Goal: Task Accomplishment & Management: Manage account settings

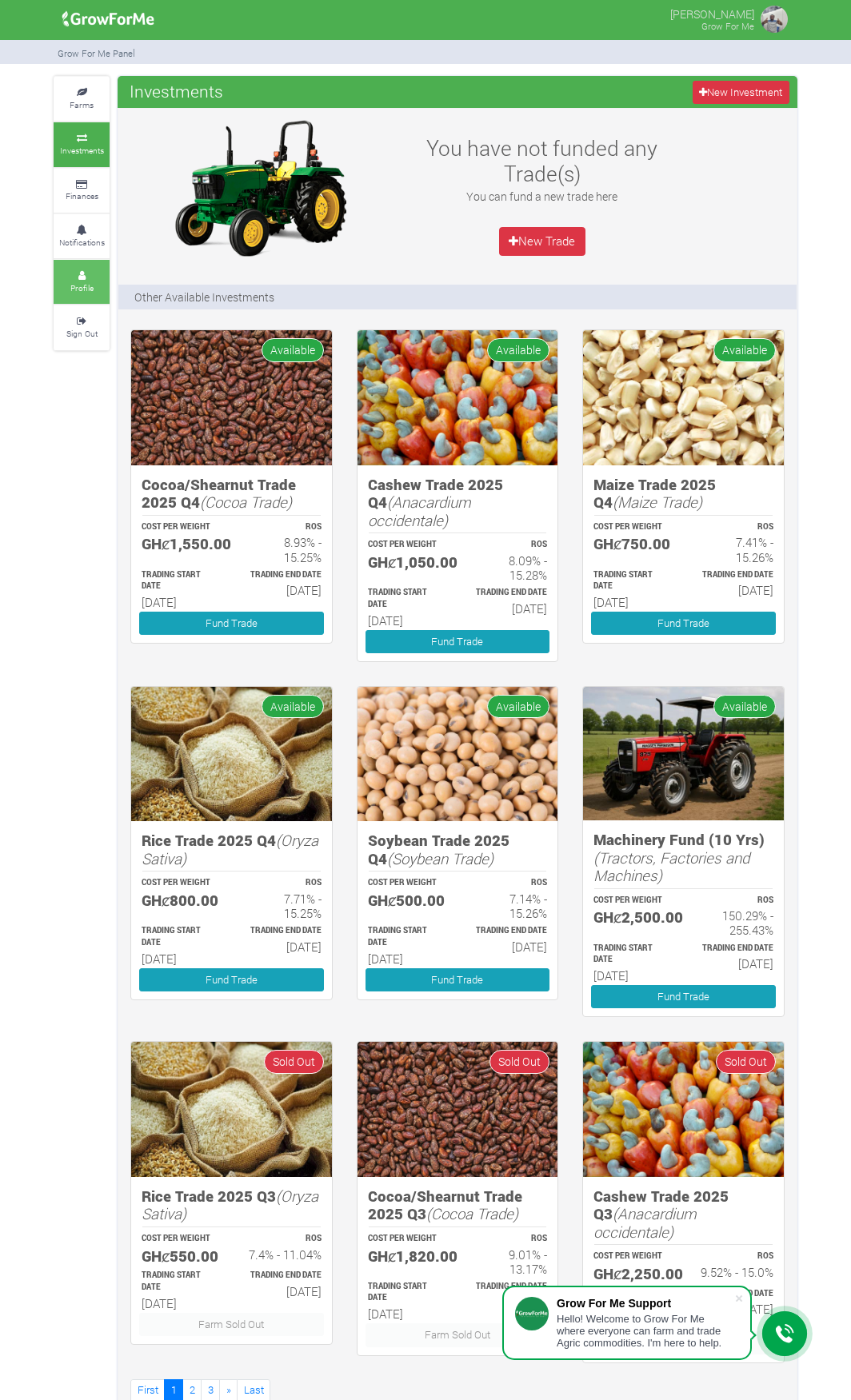
click at [102, 270] on link "Profile" at bounding box center [81, 282] width 56 height 44
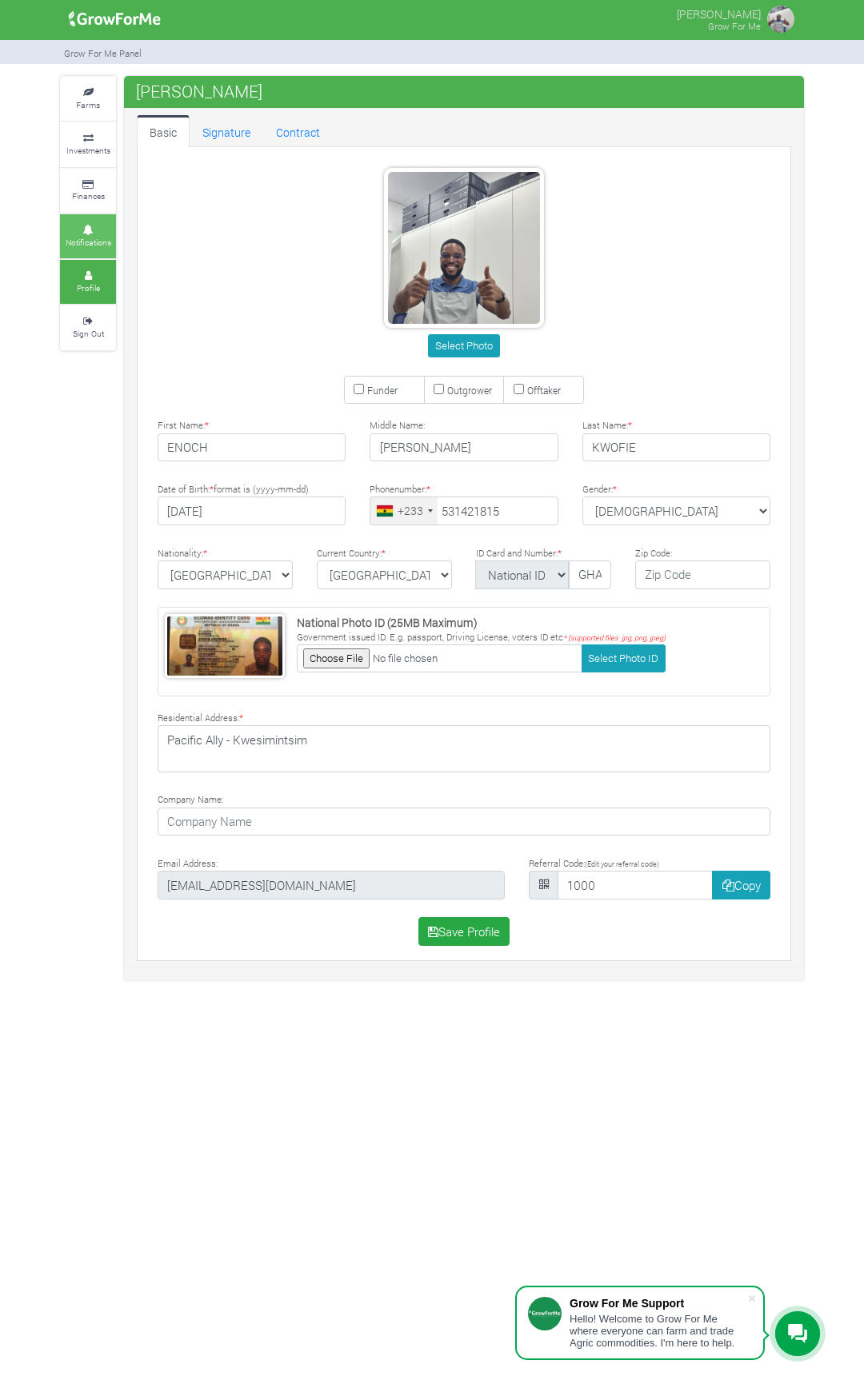
click at [93, 239] on small "Notifications" at bounding box center [88, 242] width 46 height 11
